Goal: Find specific page/section: Find specific page/section

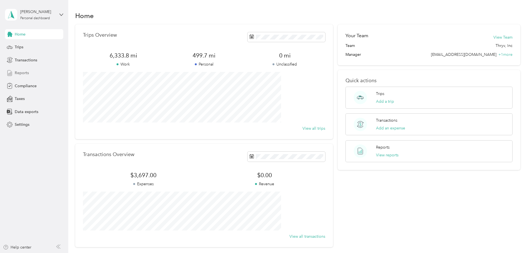
click at [17, 74] on span "Reports" at bounding box center [22, 73] width 14 height 6
click at [23, 85] on span "Compliance" at bounding box center [26, 86] width 22 height 6
